Goal: Task Accomplishment & Management: Use online tool/utility

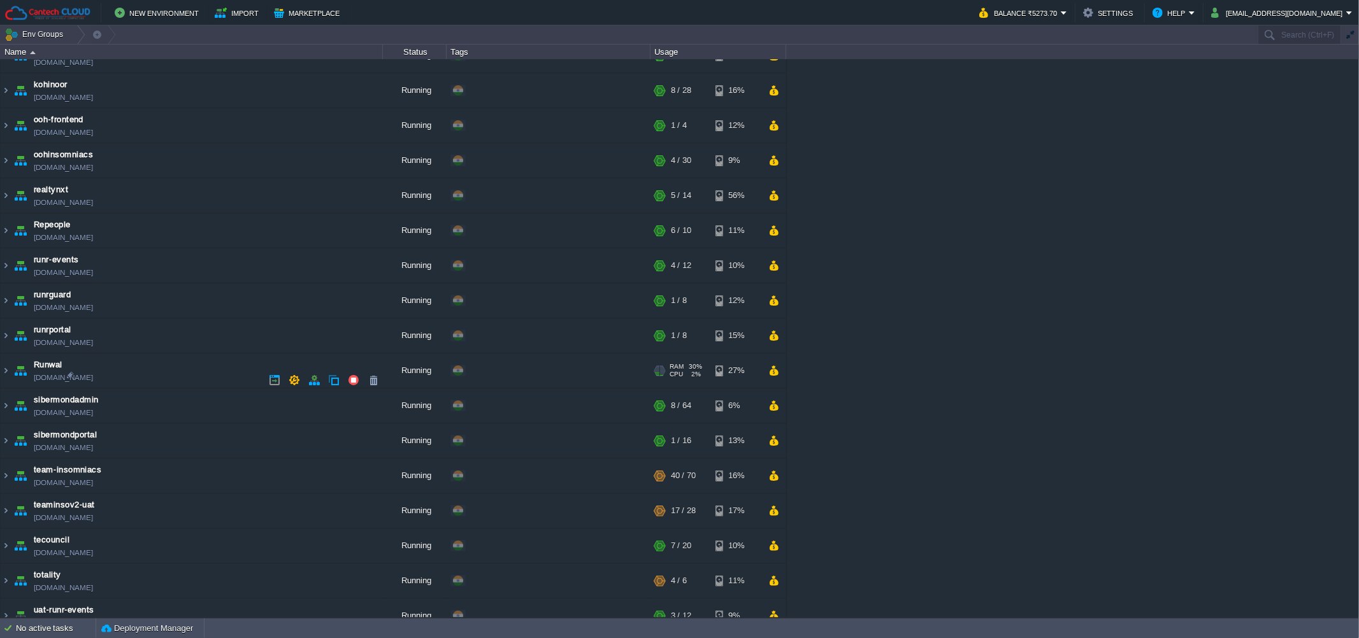
scroll to position [290, 0]
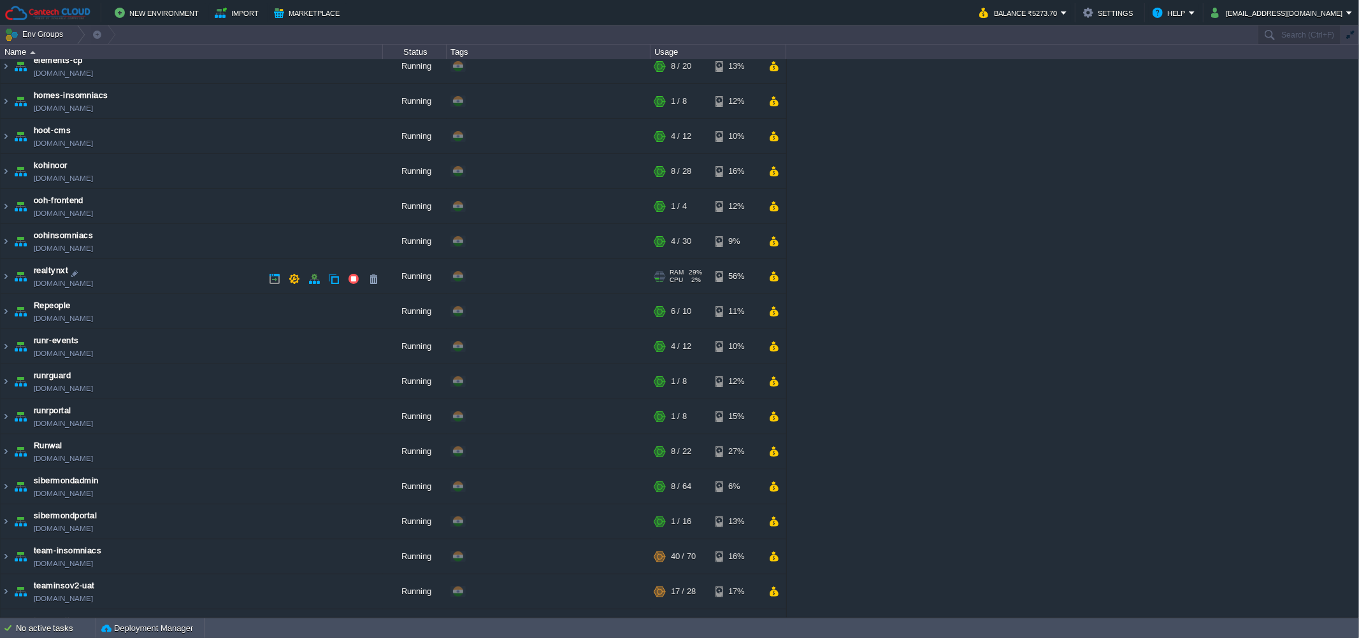
click at [187, 283] on td "realtynxt [DOMAIN_NAME]" at bounding box center [192, 276] width 382 height 35
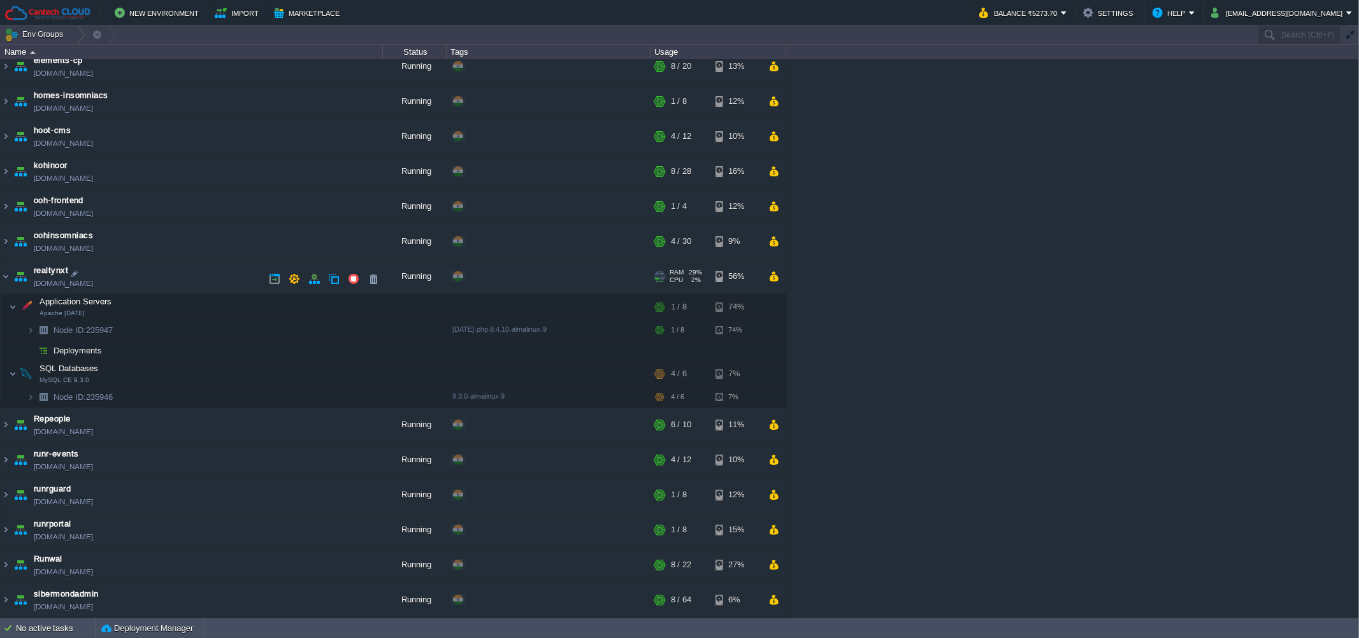
click at [186, 283] on td "realtynxt [DOMAIN_NAME]" at bounding box center [192, 276] width 382 height 35
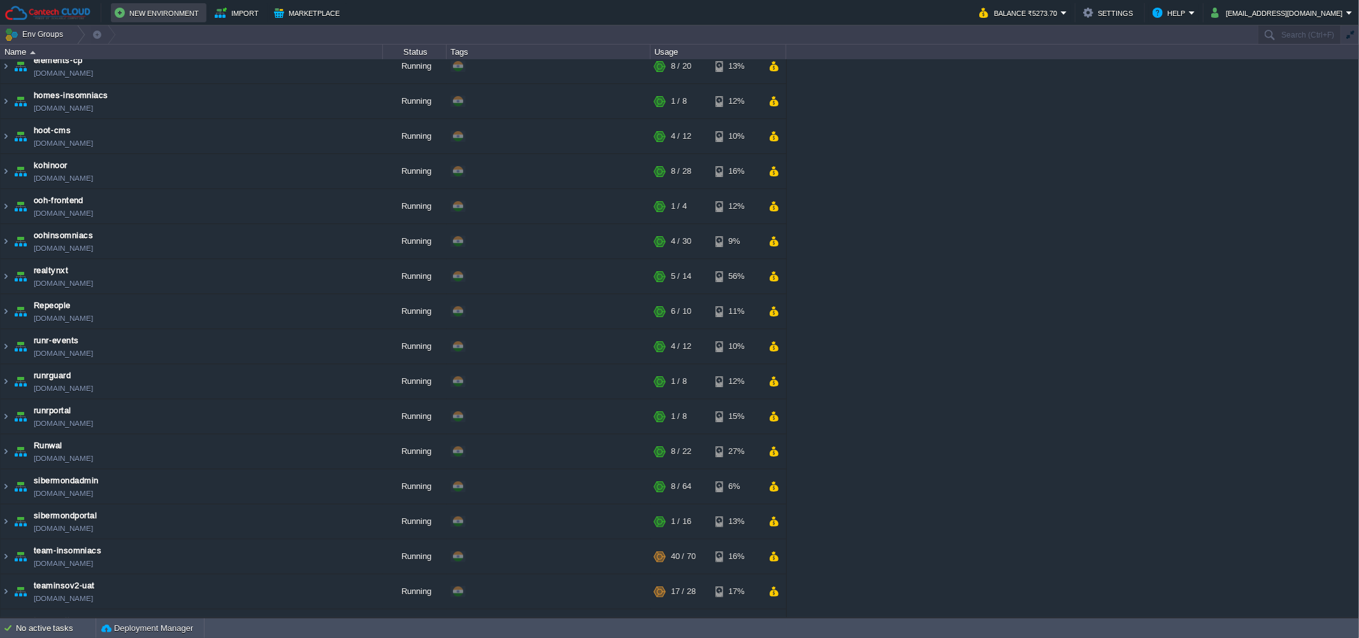
click at [184, 18] on button "New Environment" at bounding box center [159, 12] width 88 height 15
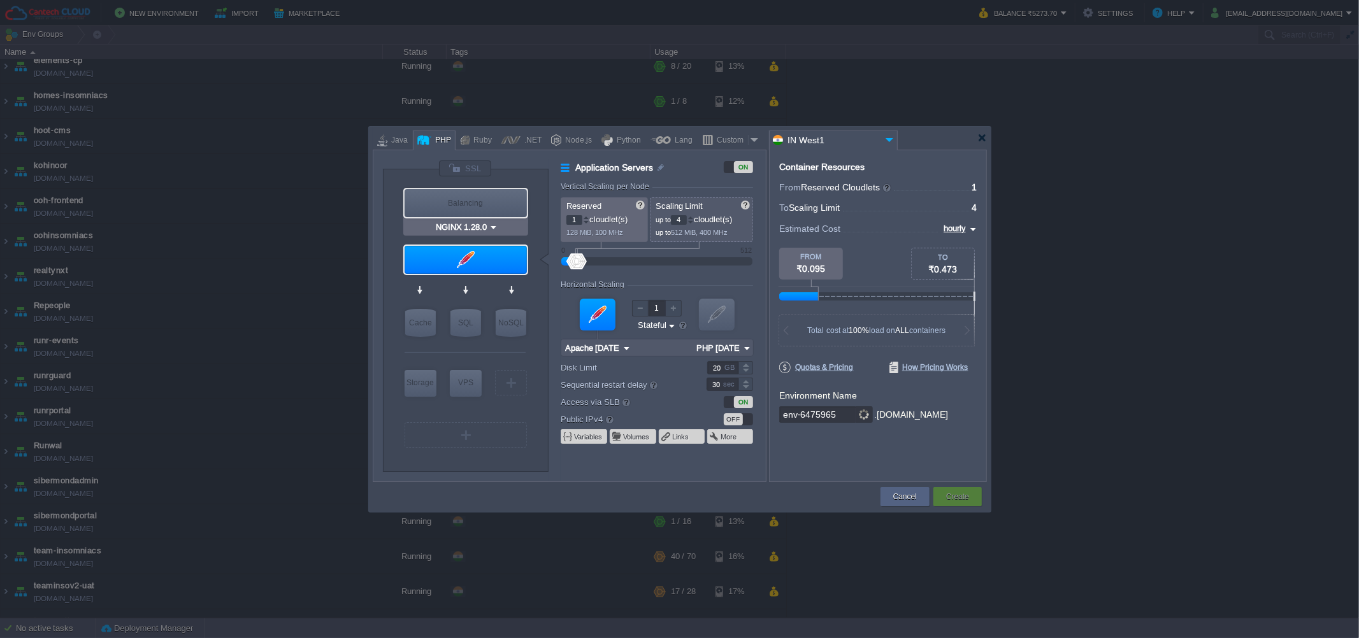
type input "Apache [DATE]"
click at [465, 282] on input "Apache [DATE]" at bounding box center [461, 284] width 57 height 13
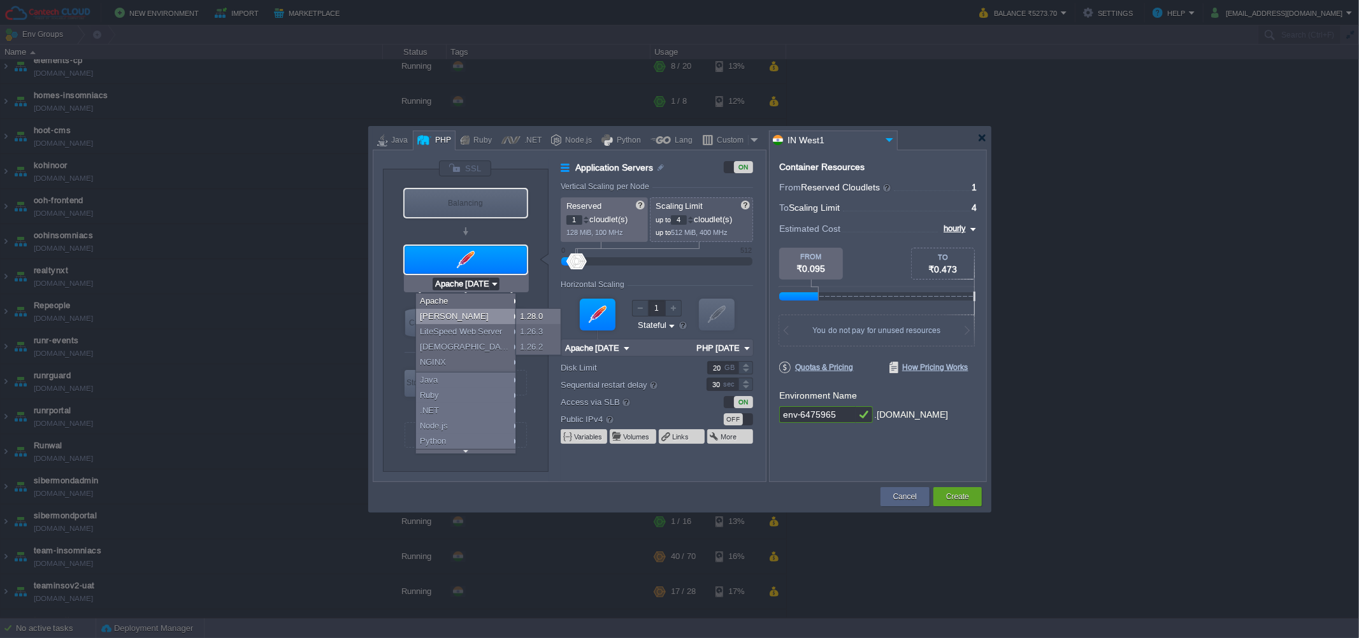
click at [452, 208] on div "Balancing" at bounding box center [465, 203] width 122 height 28
type input "Load Balancer"
type input "NGINX 1.28.0"
type input "1.28.0-almalinux-9"
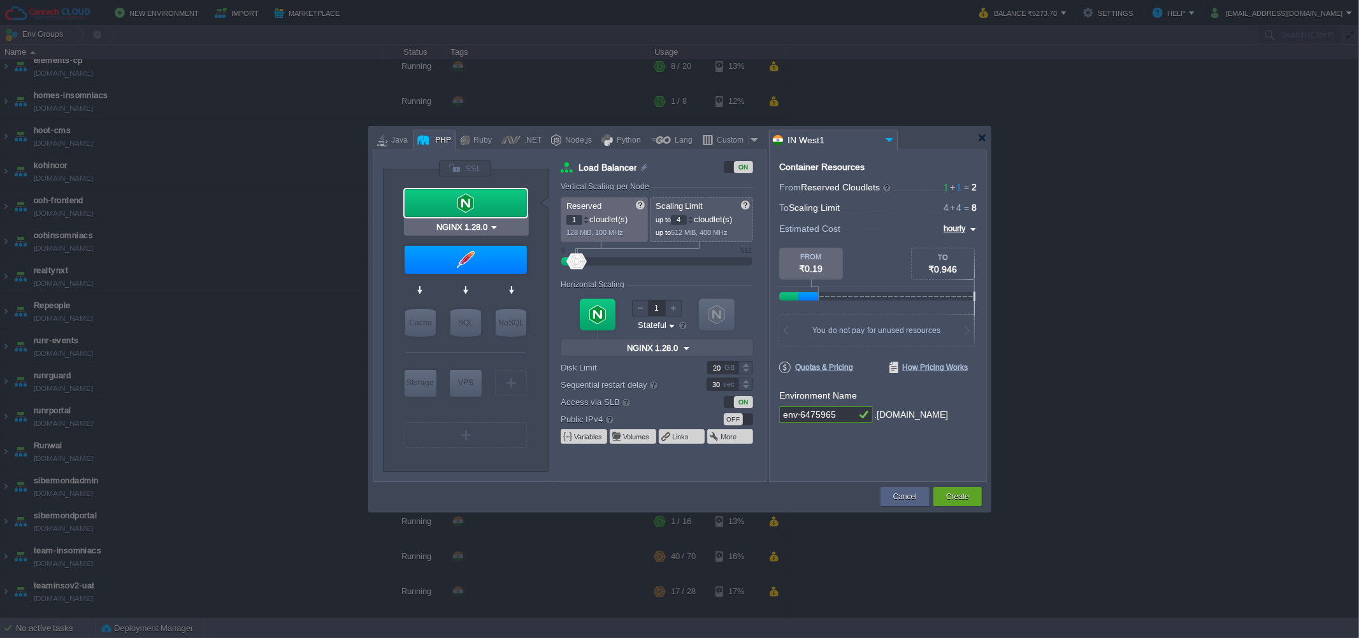
click at [472, 223] on input "NGINX 1.28.0" at bounding box center [461, 227] width 55 height 13
click at [386, 292] on div "VM Balancing VM Application Servers VM Cache VM SQL VM NoSQL VM Storage VM VPS …" at bounding box center [466, 320] width 166 height 302
type input "Apache [DATE]"
click at [485, 285] on input "Apache [DATE]" at bounding box center [461, 284] width 57 height 13
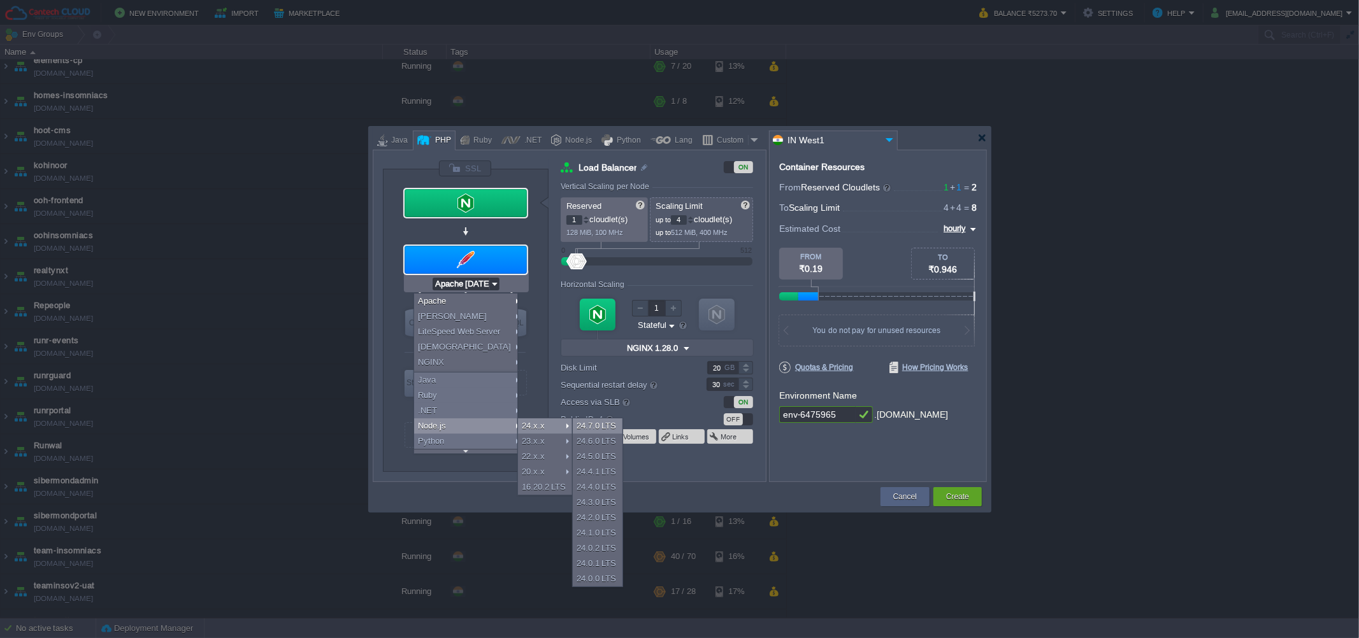
click at [579, 426] on div "24.7.0 LTS" at bounding box center [598, 425] width 50 height 15
type input "Load Balancer"
type input "Node.js 24.7.0 LTS"
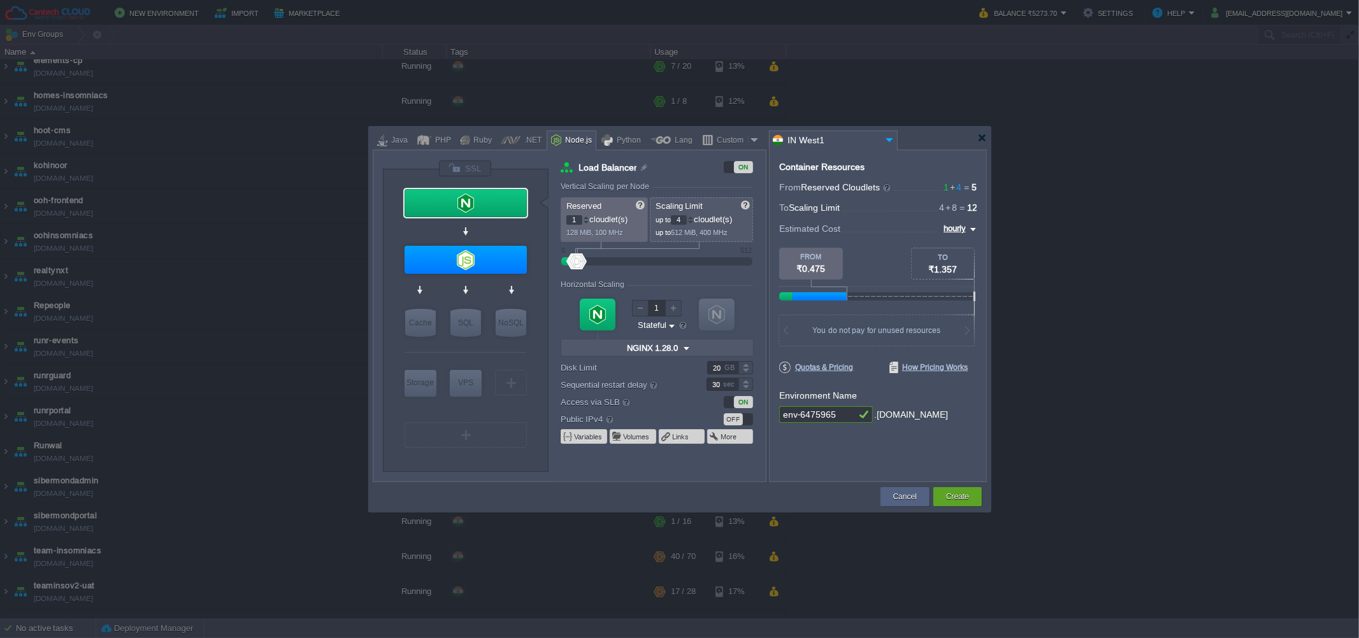
click at [1183, 265] on div at bounding box center [679, 319] width 1359 height 639
click at [987, 135] on div at bounding box center [682, 138] width 618 height 23
click at [981, 138] on div at bounding box center [982, 138] width 10 height 10
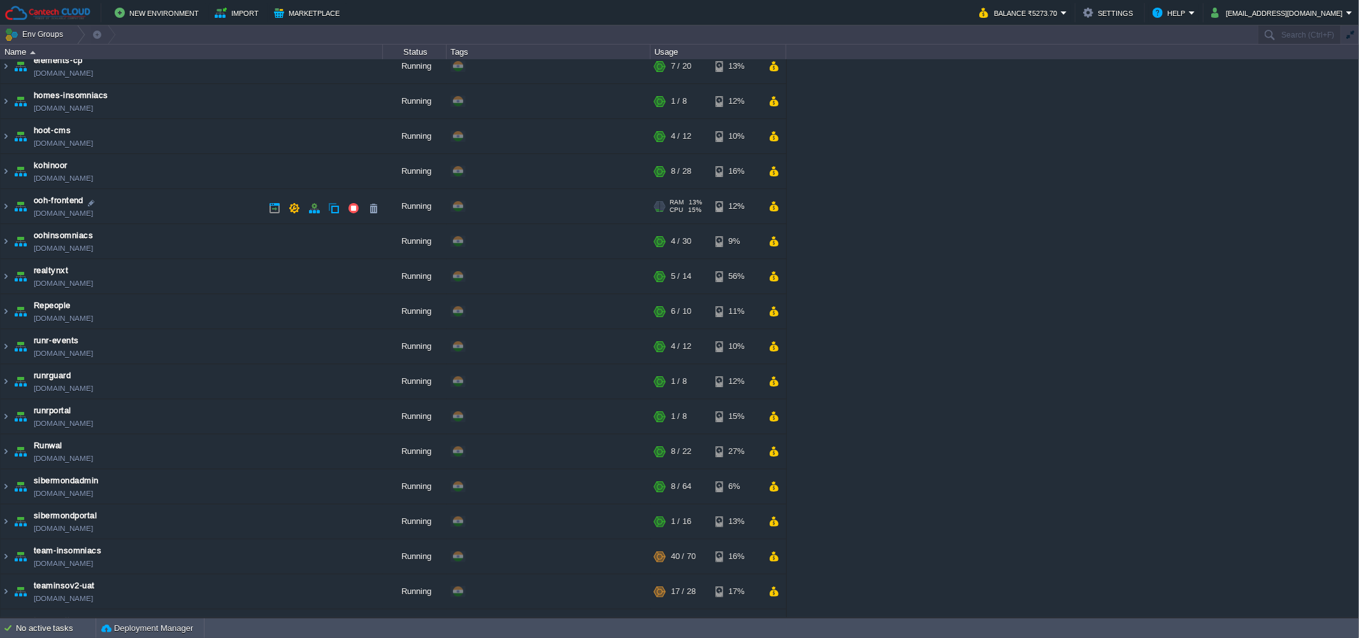
drag, startPoint x: 231, startPoint y: 218, endPoint x: 741, endPoint y: 341, distance: 525.6
click at [1004, 353] on div "[PERSON_NAME] [PERSON_NAME][DOMAIN_NAME] Running + Add to Env Group RAM 28% CPU…" at bounding box center [679, 338] width 1359 height 559
click at [184, 349] on td "runr-events [DOMAIN_NAME]" at bounding box center [192, 346] width 382 height 35
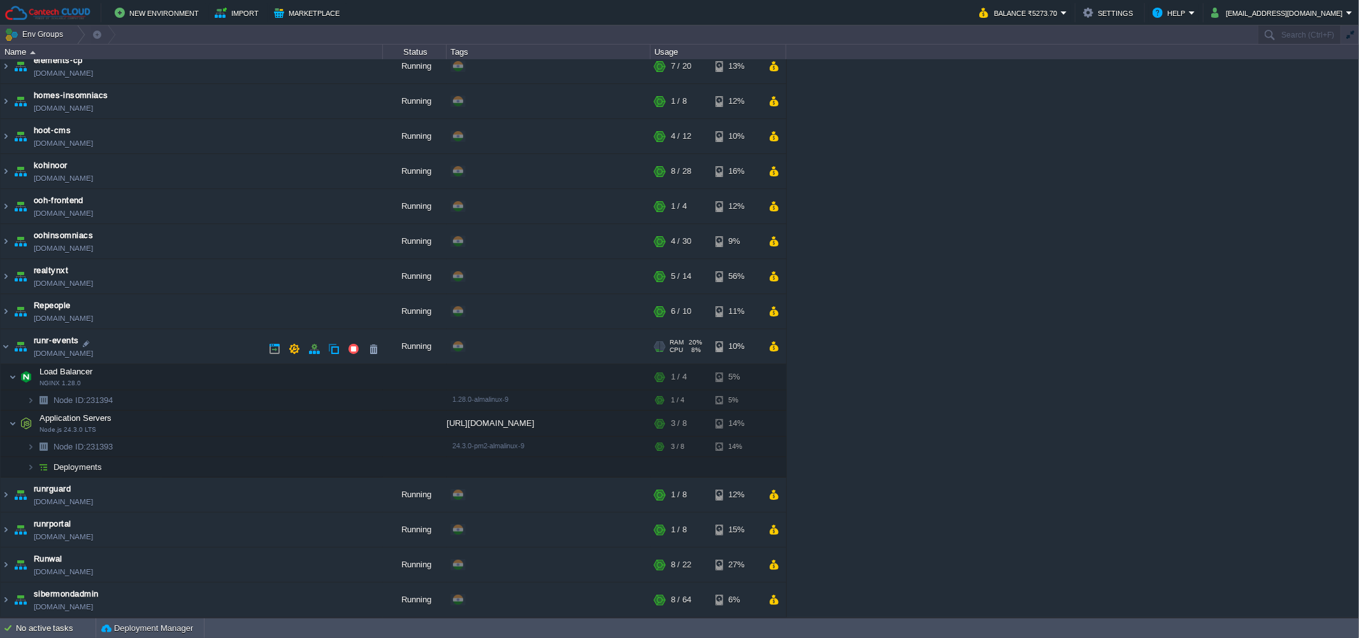
click at [184, 349] on td "runr-events [DOMAIN_NAME]" at bounding box center [192, 346] width 382 height 35
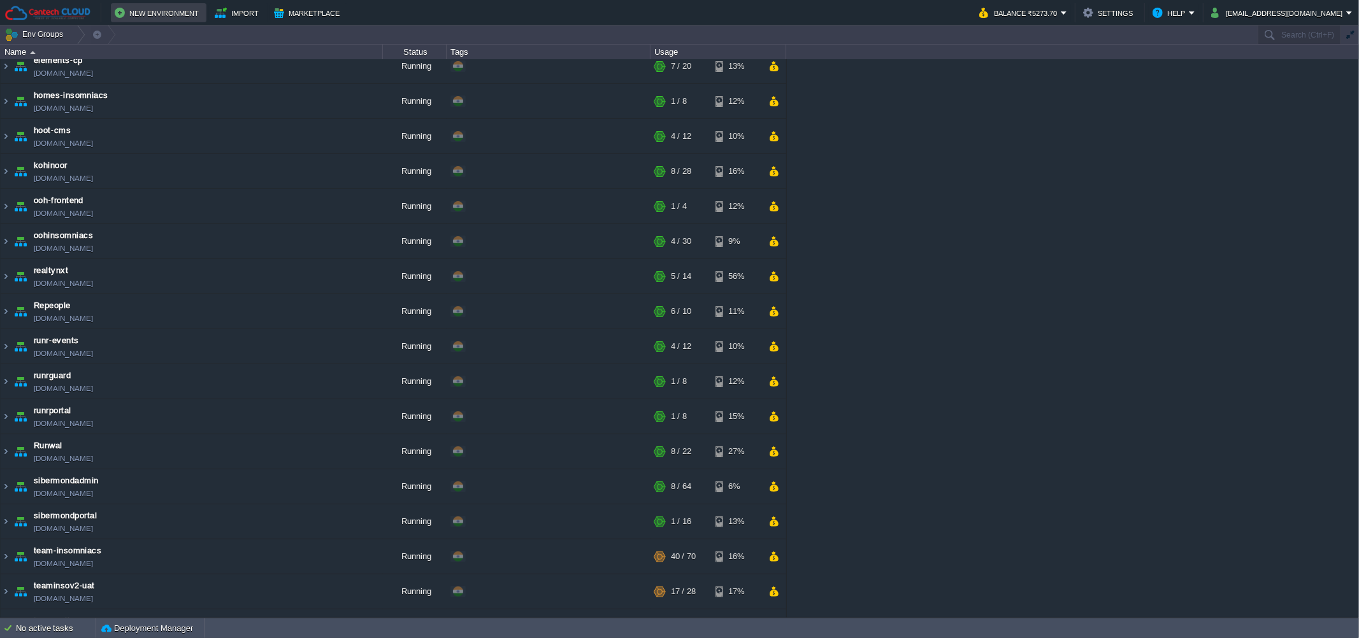
click at [166, 8] on button "New Environment" at bounding box center [159, 12] width 88 height 15
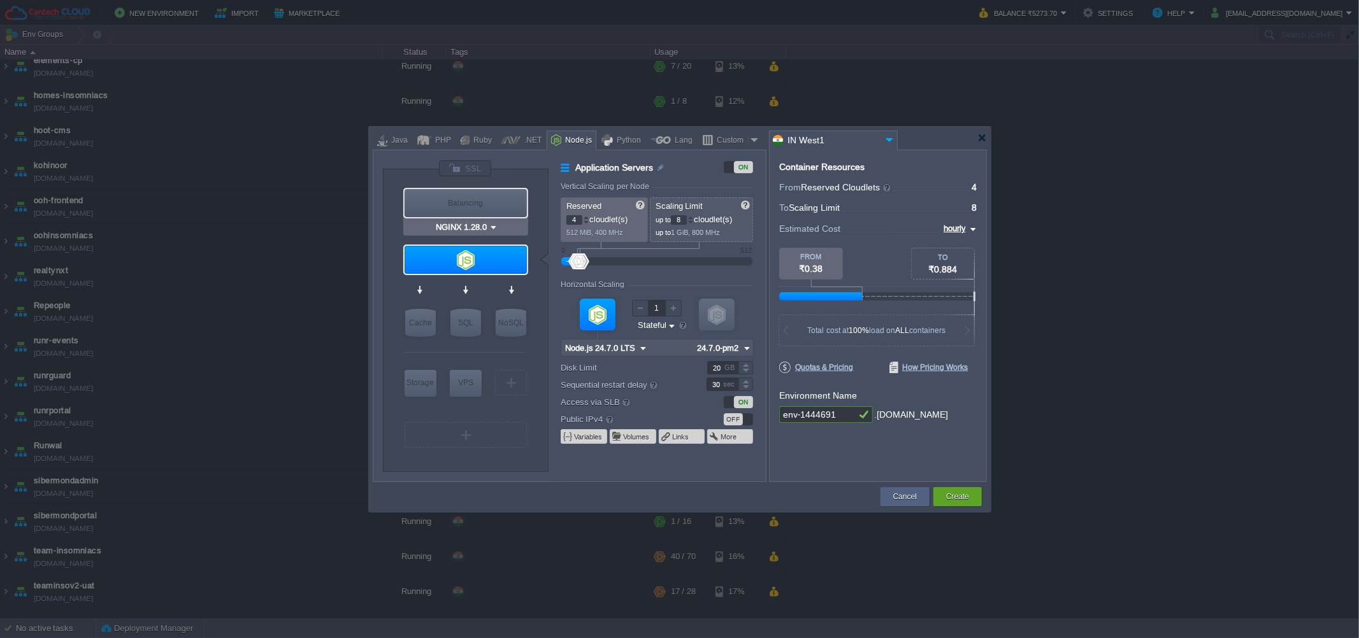
click at [466, 204] on div "Balancing" at bounding box center [465, 203] width 122 height 28
type input "Load Balancer"
type input "1"
type input "4"
type input "NGINX 1.28.0"
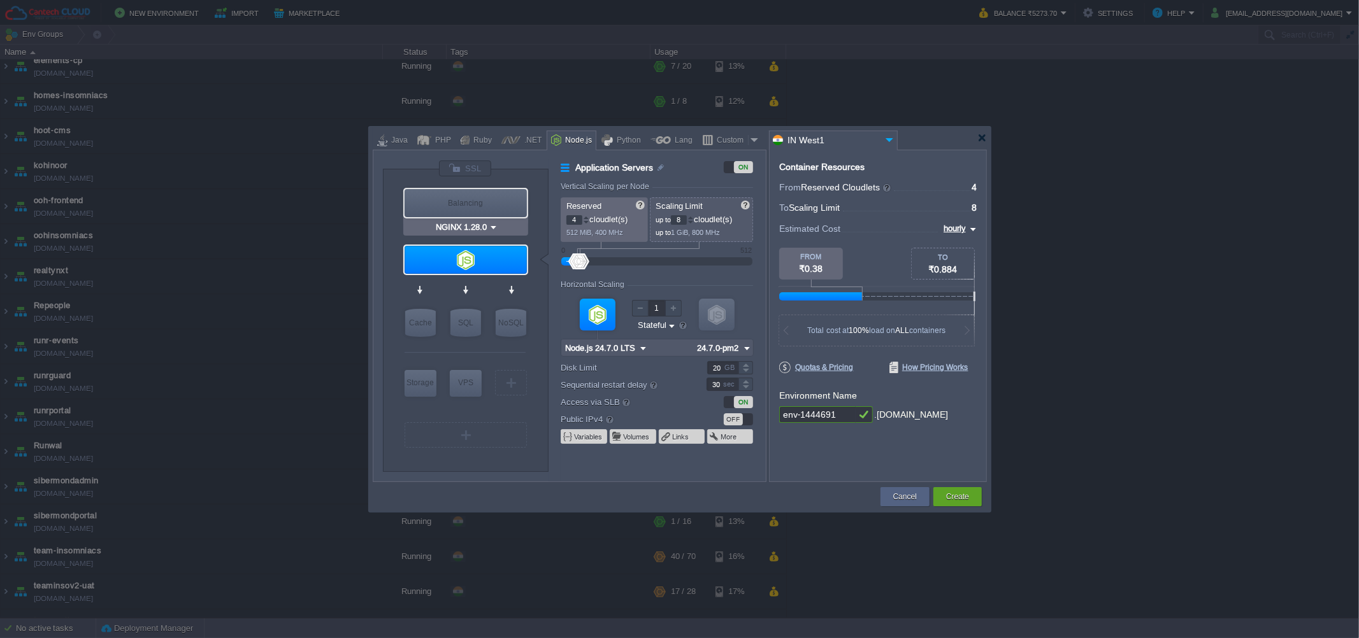
type input "1.28.0-almalinux-9"
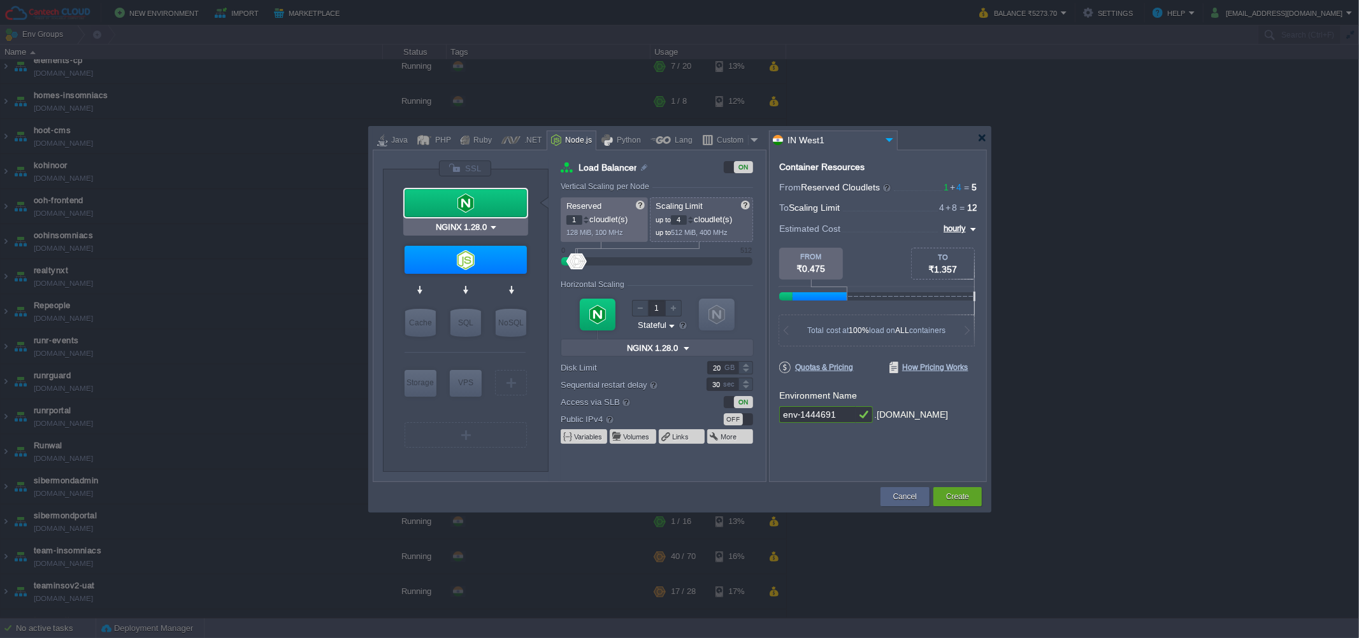
type input "Node.js 24.7.0 LTS"
click at [798, 411] on input "env-1444691" at bounding box center [817, 414] width 76 height 17
click at [820, 414] on input "text" at bounding box center [817, 414] width 76 height 17
